Goal: Find contact information: Find contact information

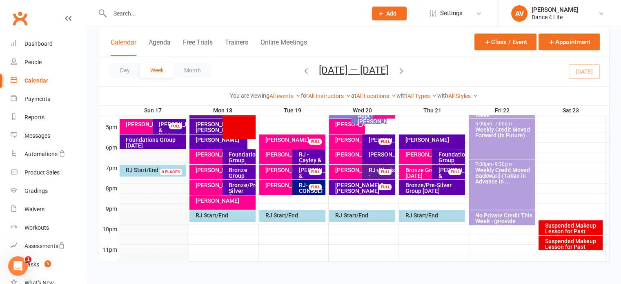
scroll to position [392, 0]
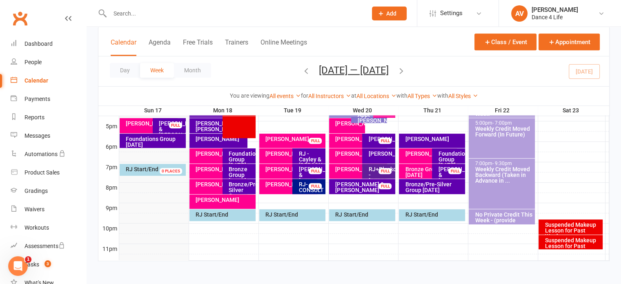
click at [216, 200] on div "[PERSON_NAME]" at bounding box center [224, 200] width 59 height 6
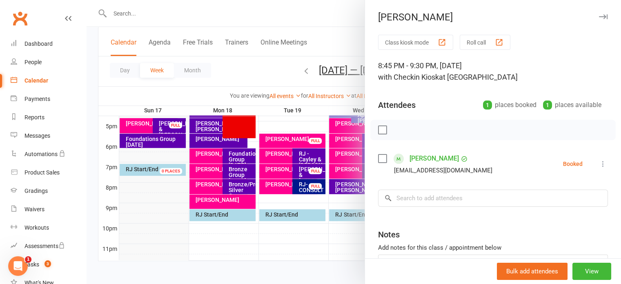
click at [435, 158] on link "[PERSON_NAME]" at bounding box center [433, 158] width 49 height 13
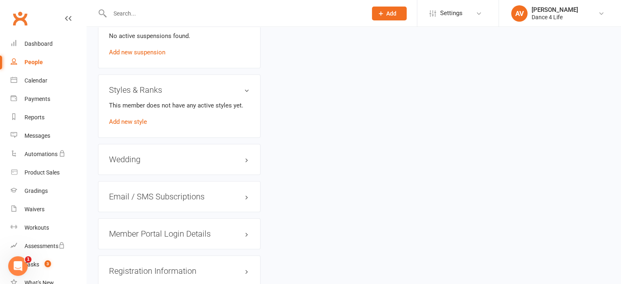
scroll to position [653, 0]
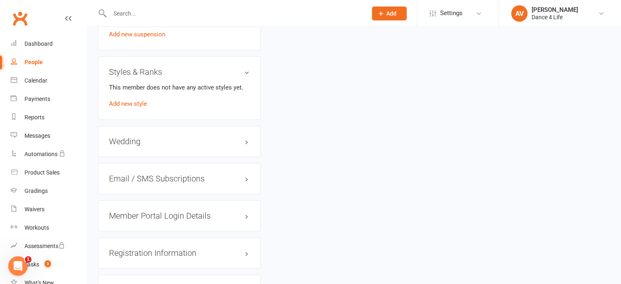
click at [158, 146] on div "Wedding edit" at bounding box center [179, 141] width 162 height 31
click at [247, 140] on h3 "Wedding edit" at bounding box center [179, 141] width 140 height 9
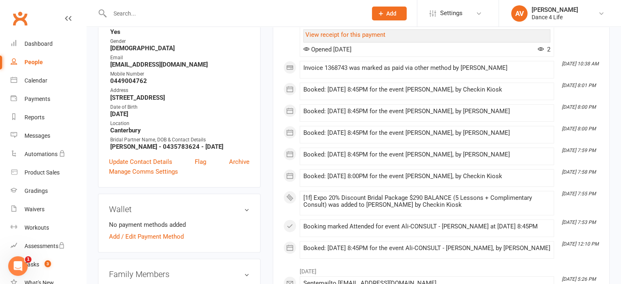
scroll to position [82, 0]
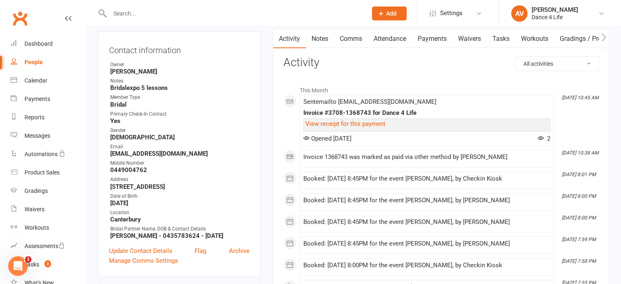
click at [138, 13] on input "text" at bounding box center [234, 13] width 254 height 11
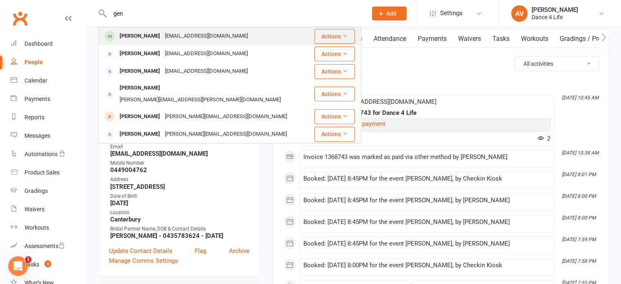
type input "gen"
click at [145, 35] on div "[PERSON_NAME]" at bounding box center [139, 36] width 45 height 12
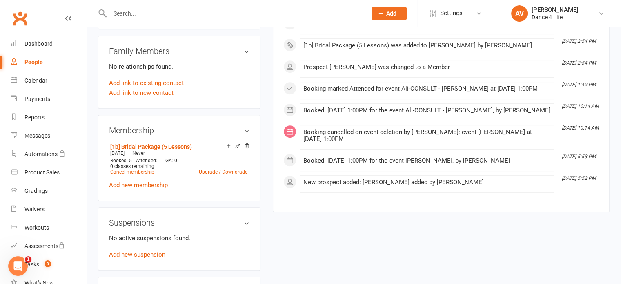
scroll to position [612, 0]
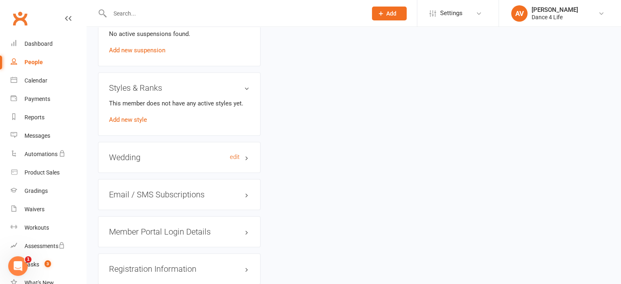
click at [248, 153] on h3 "Wedding edit" at bounding box center [179, 157] width 140 height 9
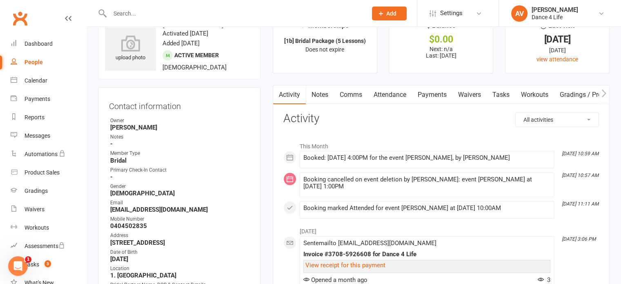
scroll to position [0, 0]
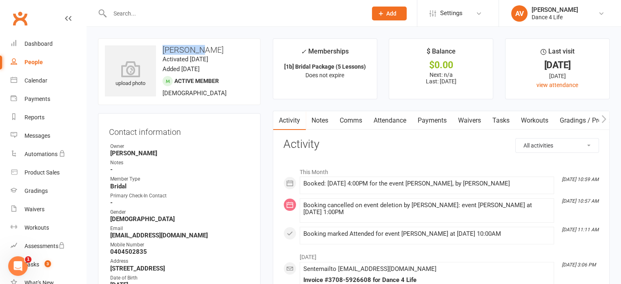
drag, startPoint x: 198, startPoint y: 50, endPoint x: 157, endPoint y: 50, distance: 40.4
click at [157, 50] on h3 "[PERSON_NAME]" at bounding box center [179, 49] width 149 height 9
copy h3 "[PERSON_NAME]"
click at [138, 16] on input "text" at bounding box center [234, 13] width 254 height 11
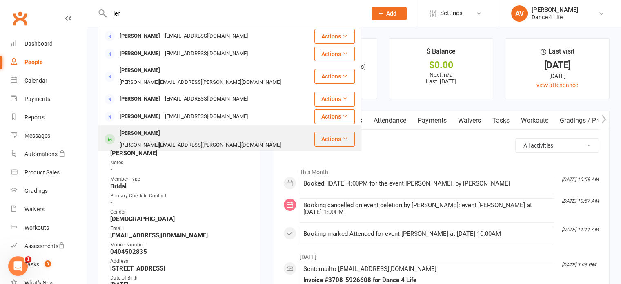
type input "jen"
click at [170, 139] on div "[PERSON_NAME][EMAIL_ADDRESS][PERSON_NAME][DOMAIN_NAME]" at bounding box center [200, 145] width 166 height 12
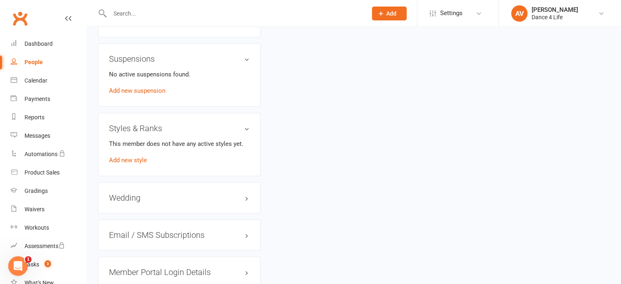
scroll to position [612, 0]
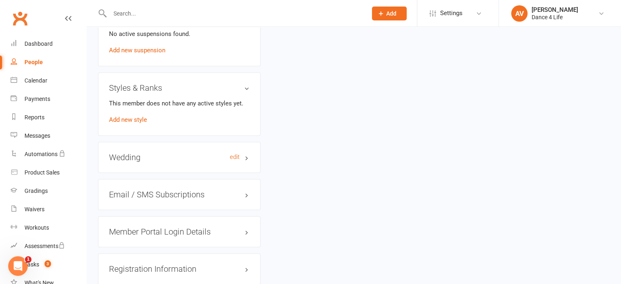
click at [246, 153] on h3 "Wedding edit" at bounding box center [179, 157] width 140 height 9
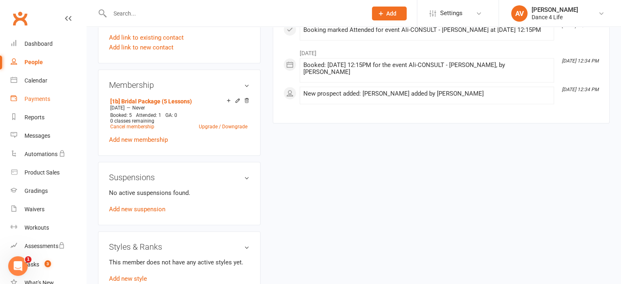
scroll to position [449, 0]
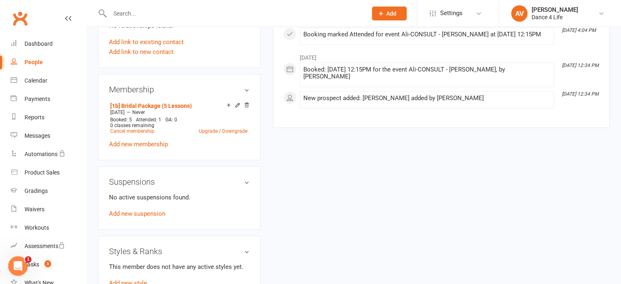
click at [34, 64] on div "People" at bounding box center [33, 62] width 18 height 7
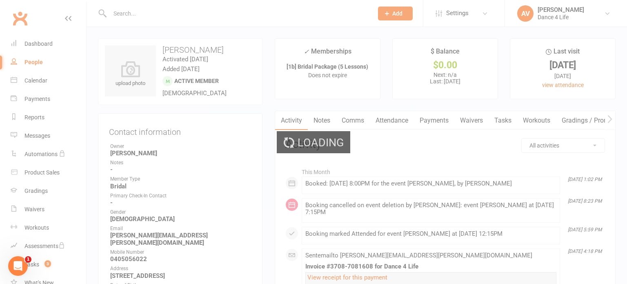
select select "100"
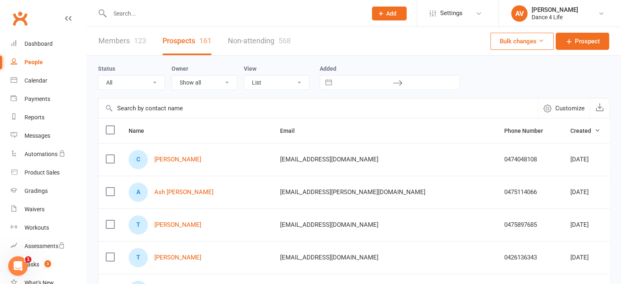
click at [199, 11] on input "text" at bounding box center [234, 13] width 254 height 11
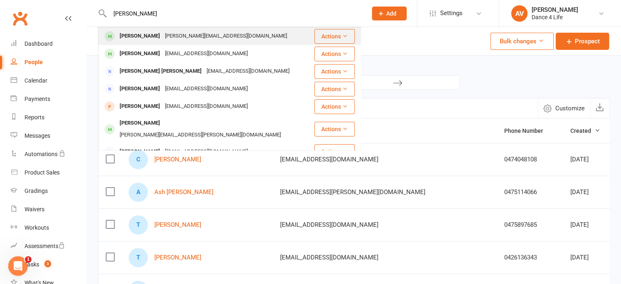
type input "[PERSON_NAME]"
click at [175, 42] on div "[PERSON_NAME][EMAIL_ADDRESS][DOMAIN_NAME]" at bounding box center [225, 36] width 127 height 12
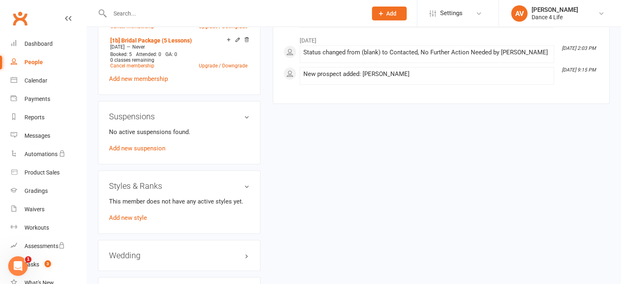
scroll to position [626, 0]
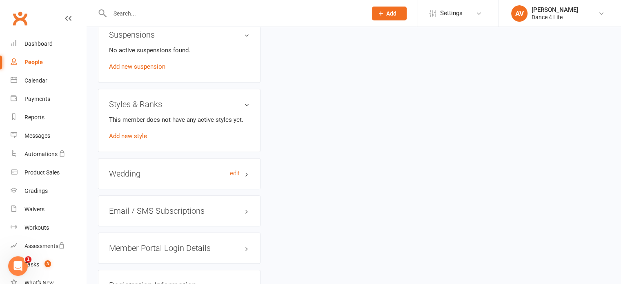
click at [249, 169] on h3 "Wedding edit" at bounding box center [179, 173] width 140 height 9
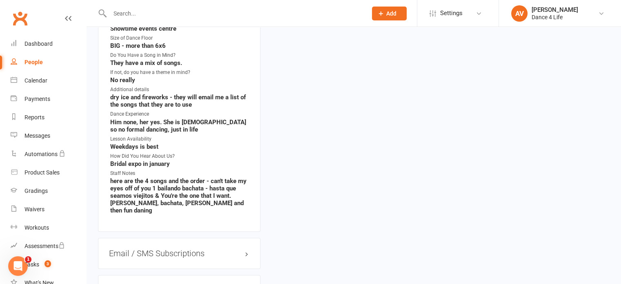
scroll to position [830, 0]
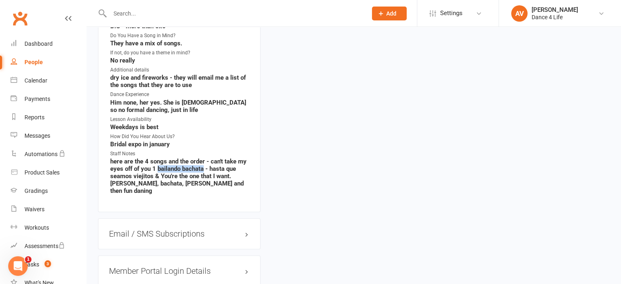
drag, startPoint x: 157, startPoint y: 148, endPoint x: 204, endPoint y: 150, distance: 46.5
click at [204, 158] on strong "here are the 4 songs and the order - can't take my eyes off of you 1 bailando b…" at bounding box center [179, 176] width 139 height 37
copy strong "bailando bachata"
drag, startPoint x: 209, startPoint y: 149, endPoint x: 153, endPoint y: 159, distance: 57.6
click at [153, 159] on strong "here are the 4 songs and the order - can't take my eyes off of you 1 bailando b…" at bounding box center [179, 176] width 139 height 37
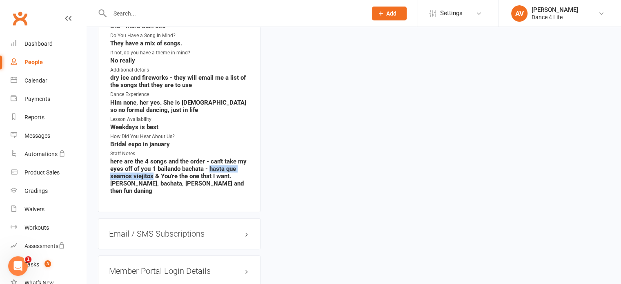
copy strong "hasta que seamos viejitos"
